Goal: Transaction & Acquisition: Download file/media

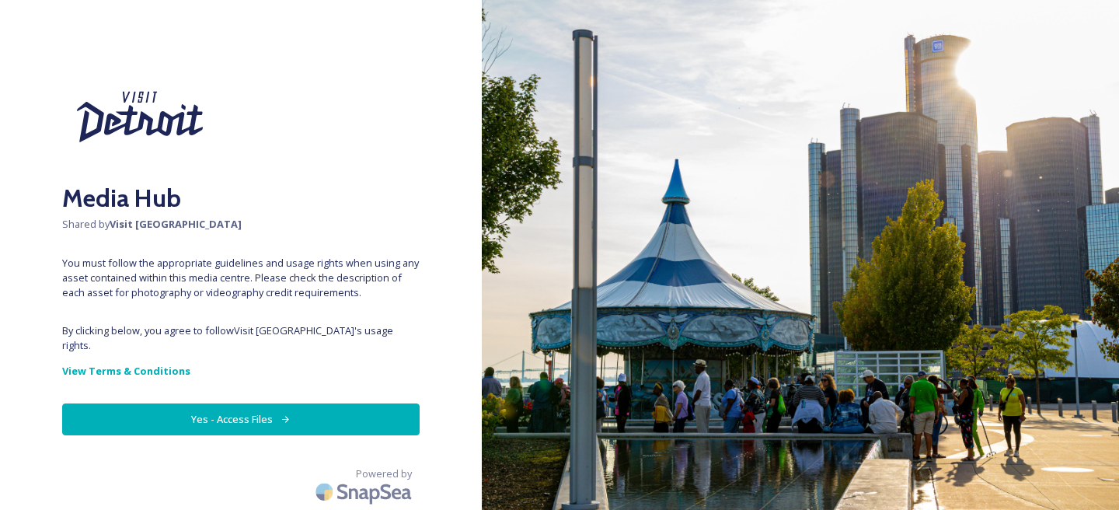
click at [339, 403] on button "Yes - Access Files" at bounding box center [241, 419] width 358 height 32
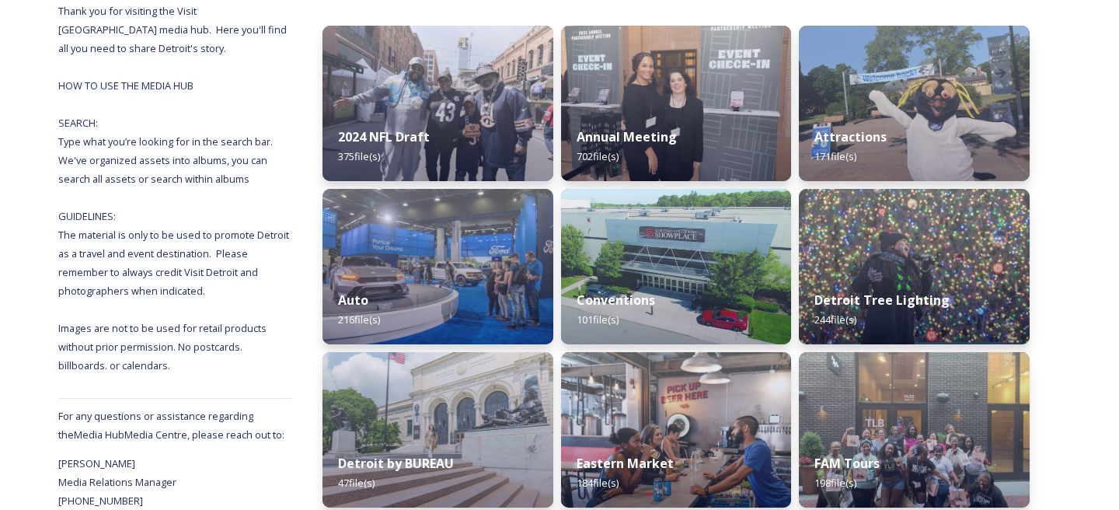
scroll to position [222, 0]
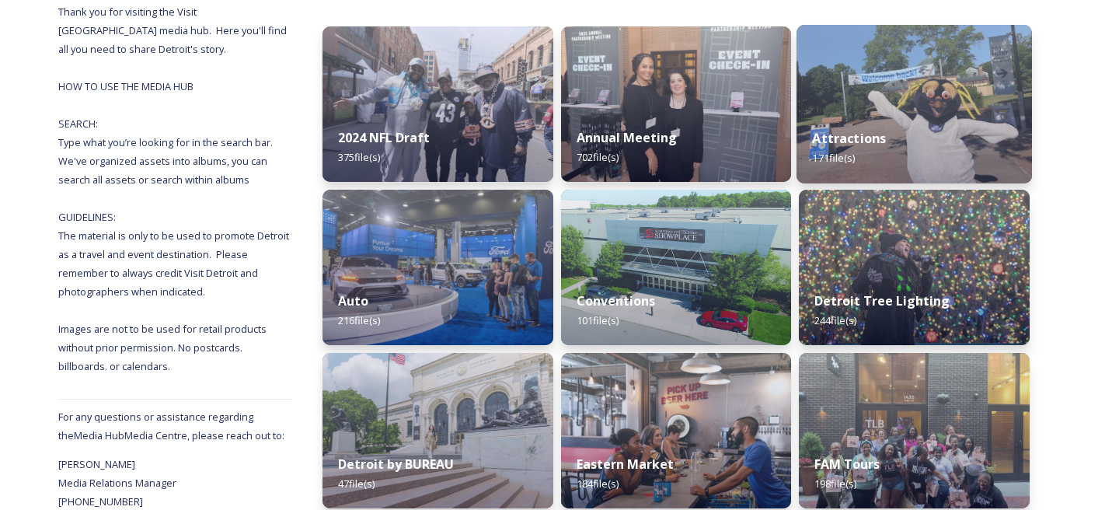
click at [953, 137] on div "Attractions 171 file(s)" at bounding box center [915, 148] width 236 height 71
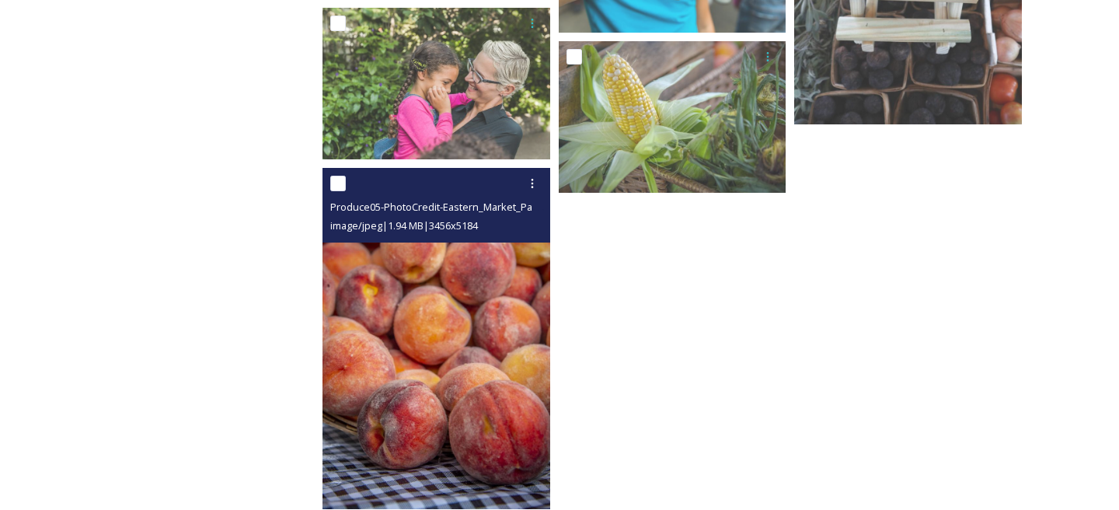
scroll to position [2610, 0]
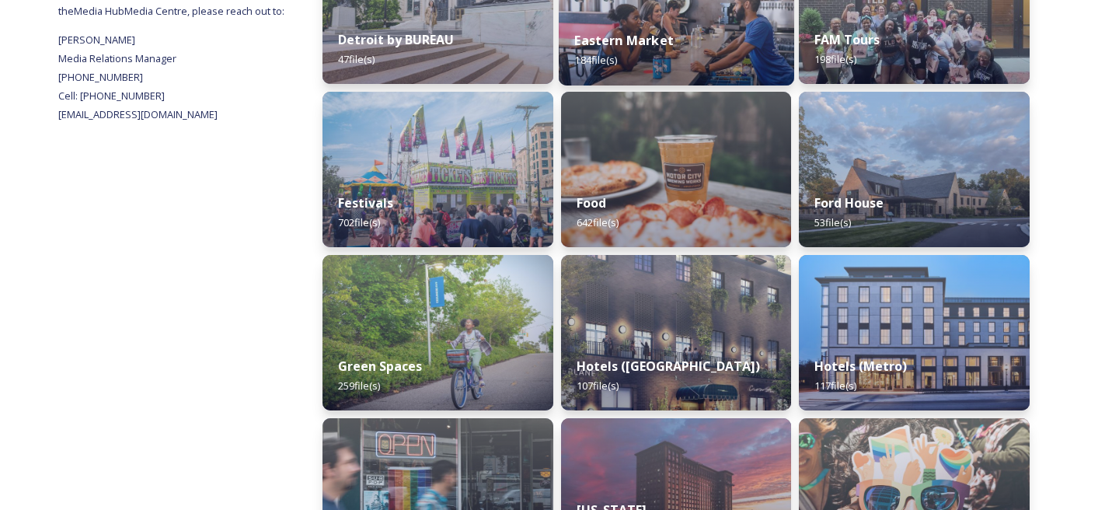
scroll to position [702, 0]
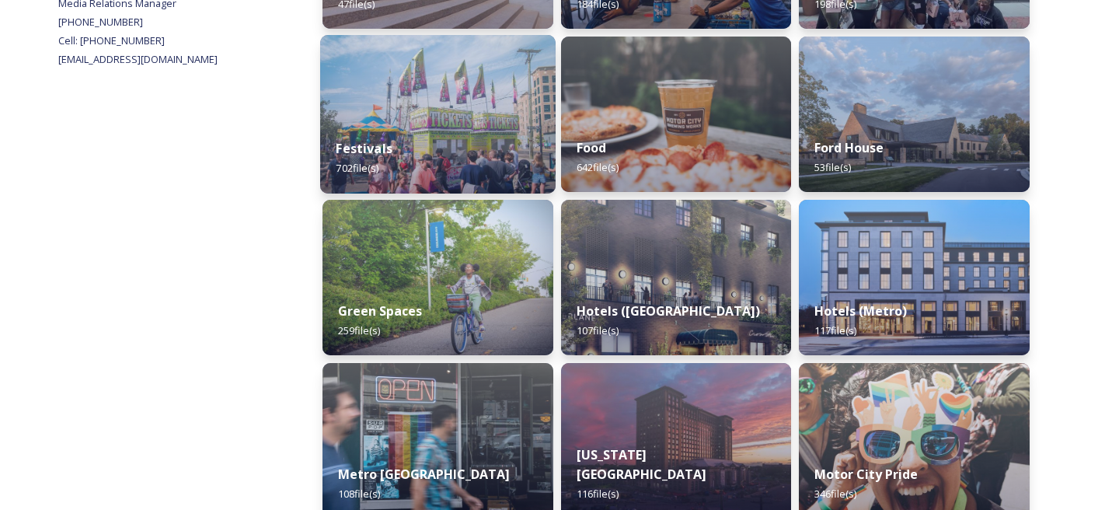
click at [496, 178] on div "Festivals 702 file(s)" at bounding box center [438, 158] width 236 height 71
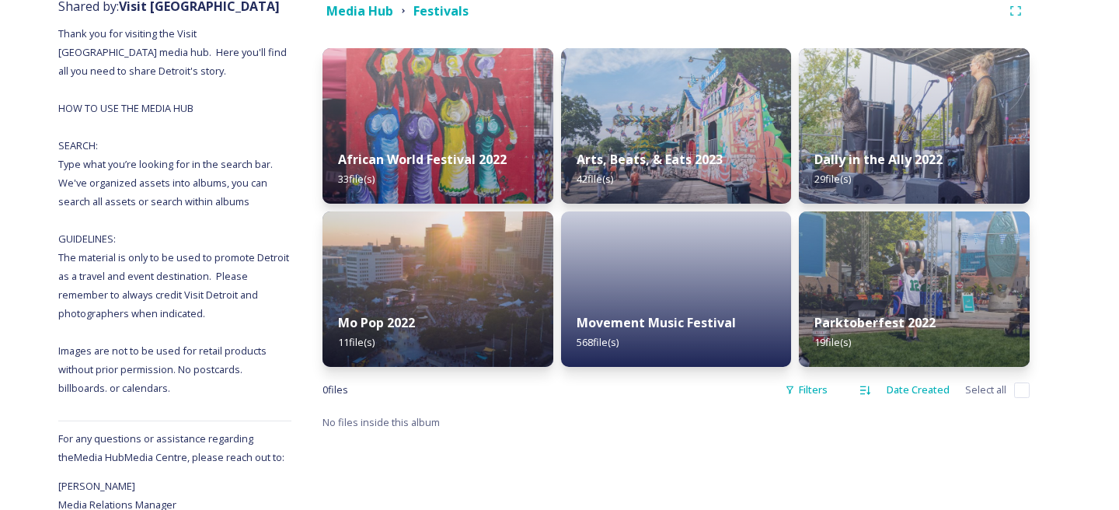
scroll to position [204, 0]
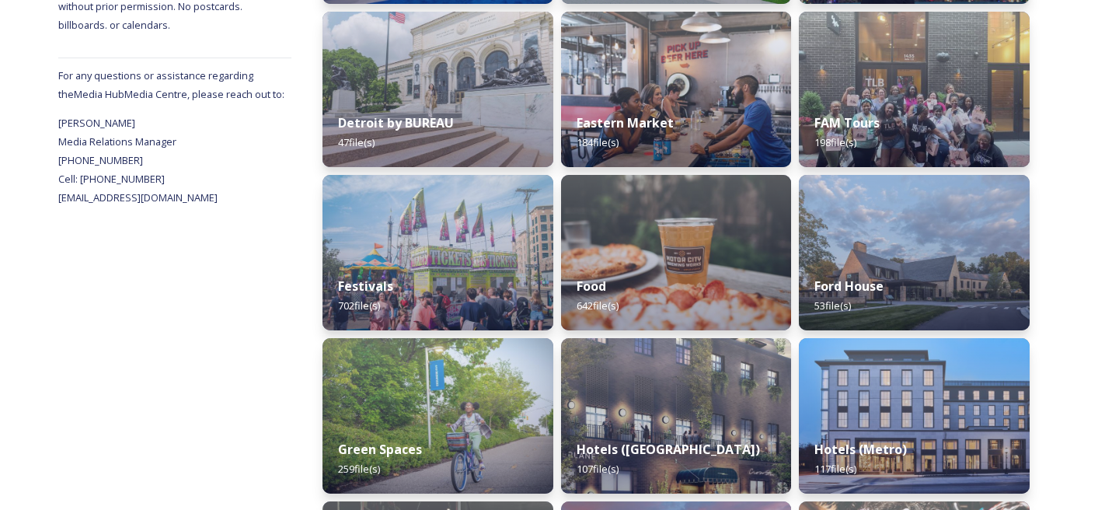
scroll to position [495, 0]
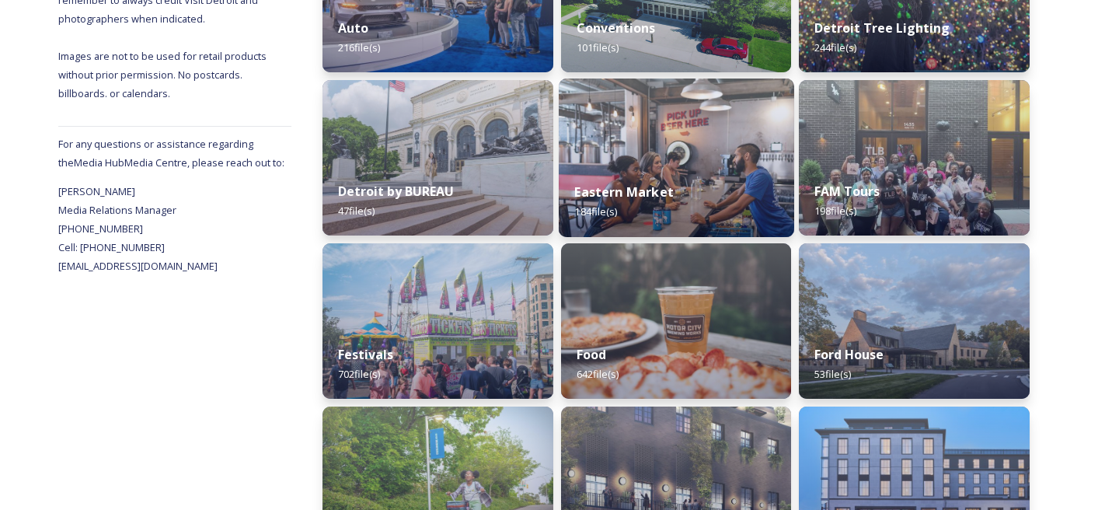
click at [714, 164] on img at bounding box center [677, 158] width 236 height 159
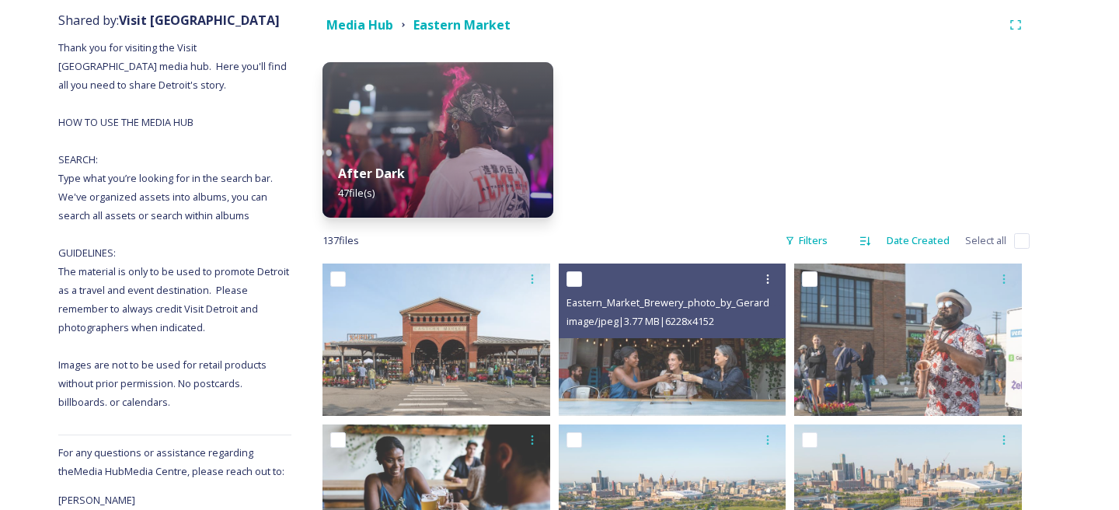
scroll to position [118, 0]
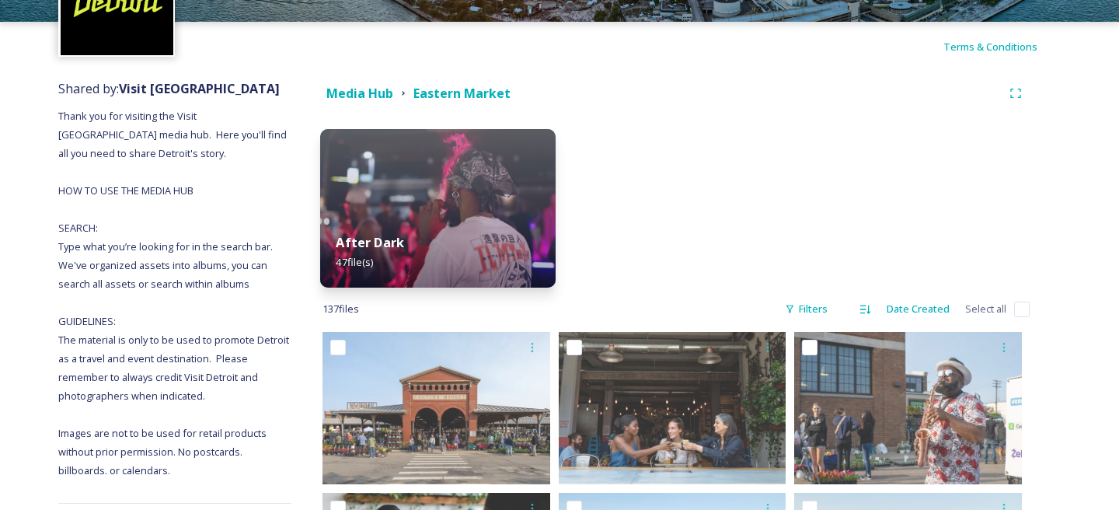
click at [502, 215] on img at bounding box center [438, 208] width 236 height 159
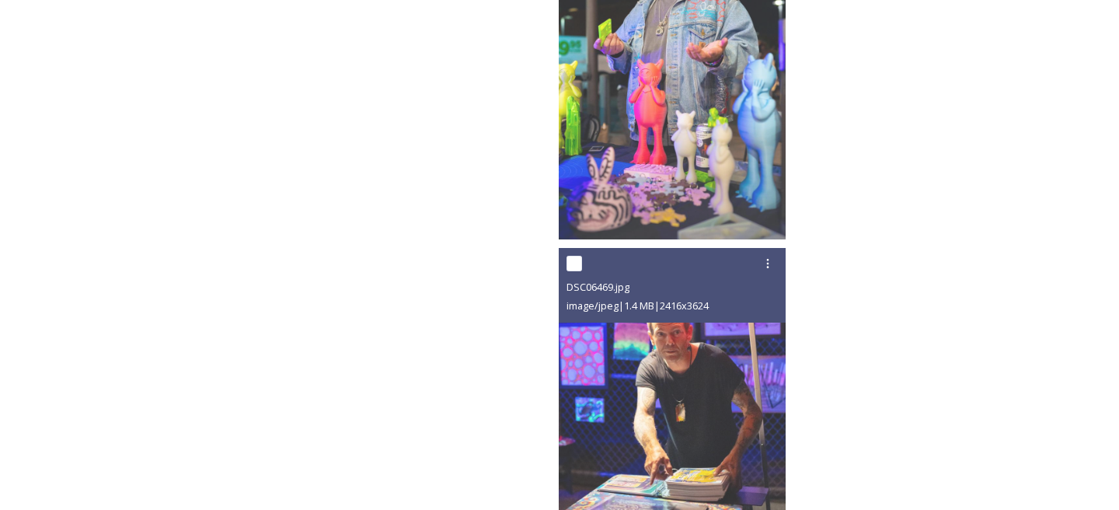
scroll to position [4351, 0]
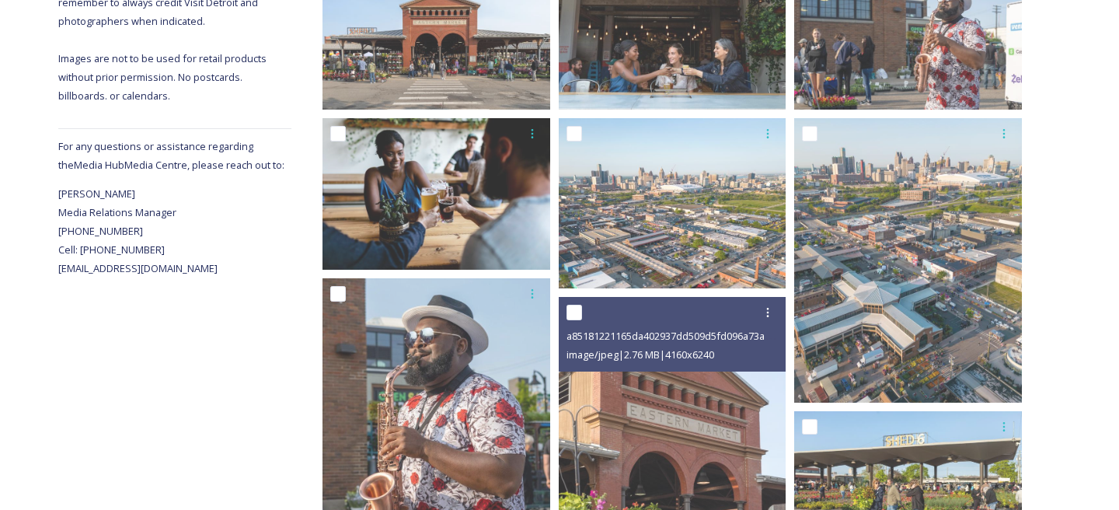
scroll to position [425, 0]
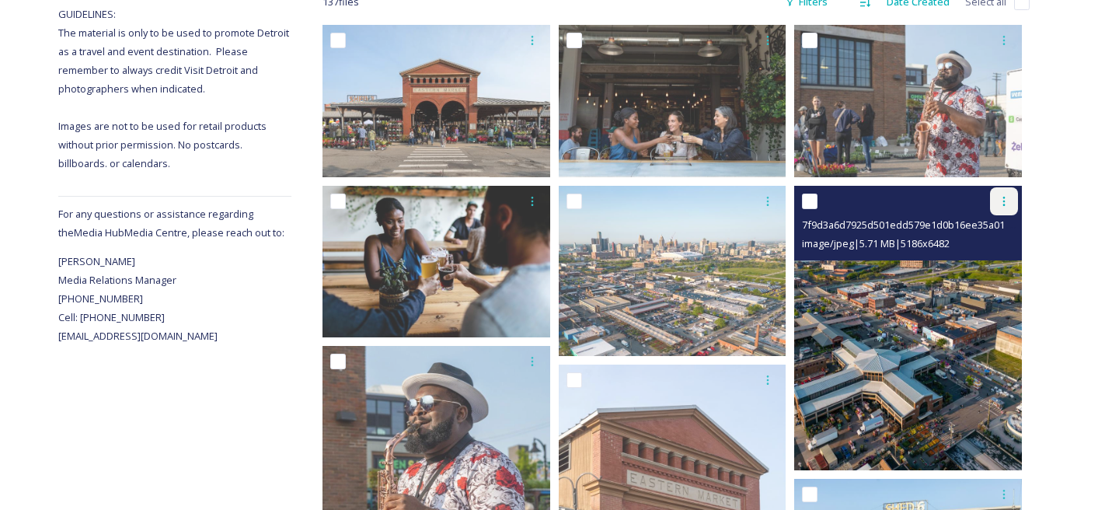
click at [1007, 201] on icon at bounding box center [1004, 201] width 12 height 12
click at [998, 274] on div "Download" at bounding box center [986, 265] width 63 height 30
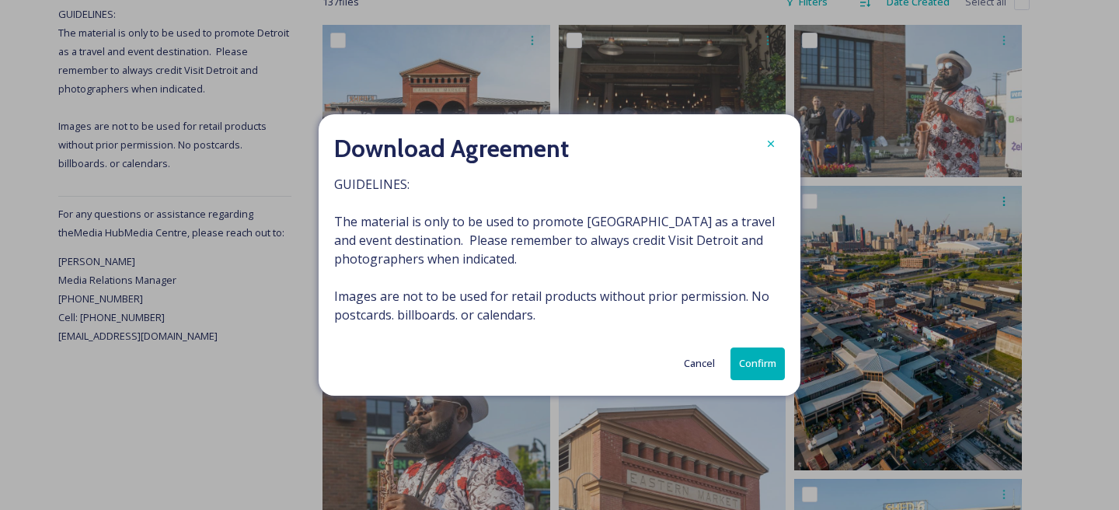
click at [764, 359] on button "Confirm" at bounding box center [758, 363] width 54 height 32
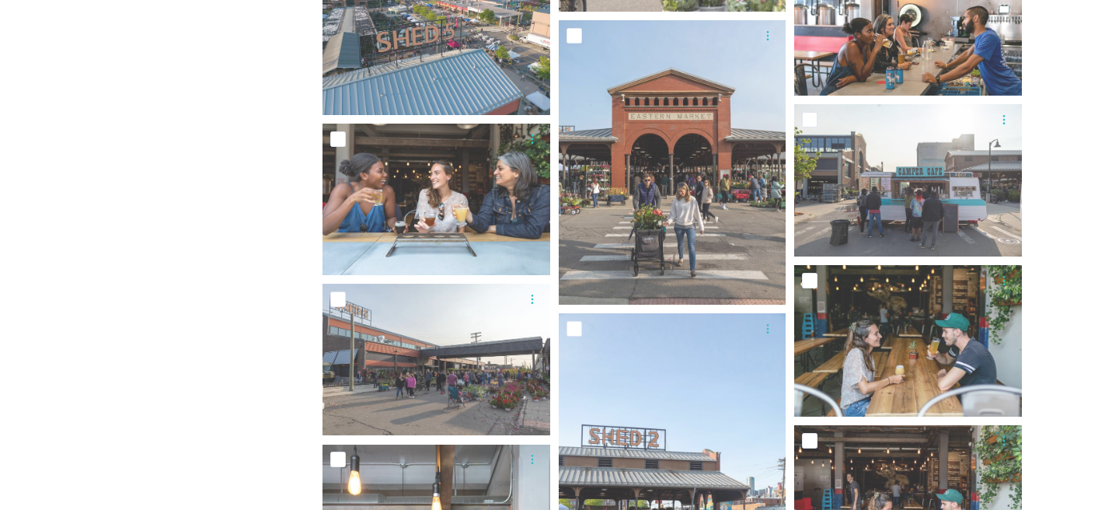
scroll to position [1217, 0]
